Goal: Transaction & Acquisition: Purchase product/service

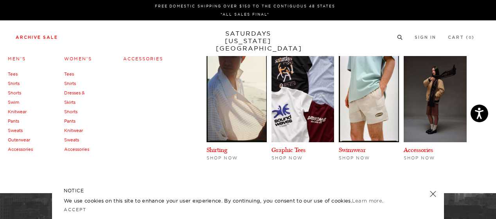
click at [41, 40] on link "Archive Sale" at bounding box center [37, 37] width 42 height 4
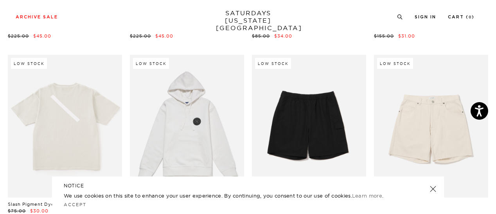
scroll to position [789, 0]
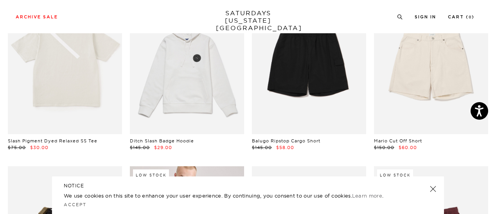
click at [425, 193] on div "NOTICE We use cookies on this site to enhance your user experience. By continui…" at bounding box center [248, 195] width 392 height 38
click at [432, 187] on link at bounding box center [433, 188] width 11 height 11
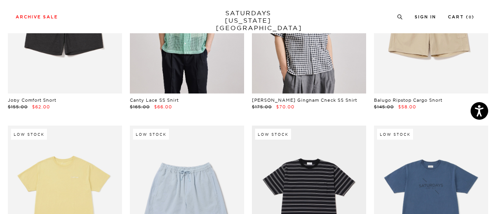
scroll to position [1203, 0]
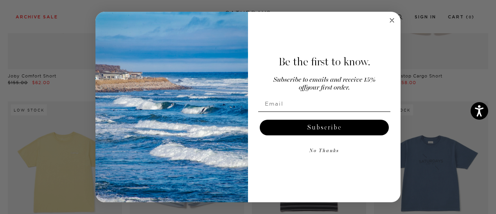
click at [391, 25] on div "Be the first to know. Subscribe to emails and receive 15% off your first order.…" at bounding box center [320, 107] width 145 height 175
click at [394, 21] on circle "Close dialog" at bounding box center [392, 20] width 9 height 9
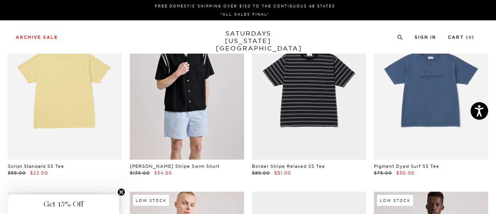
scroll to position [0, 0]
